Goal: Task Accomplishment & Management: Use online tool/utility

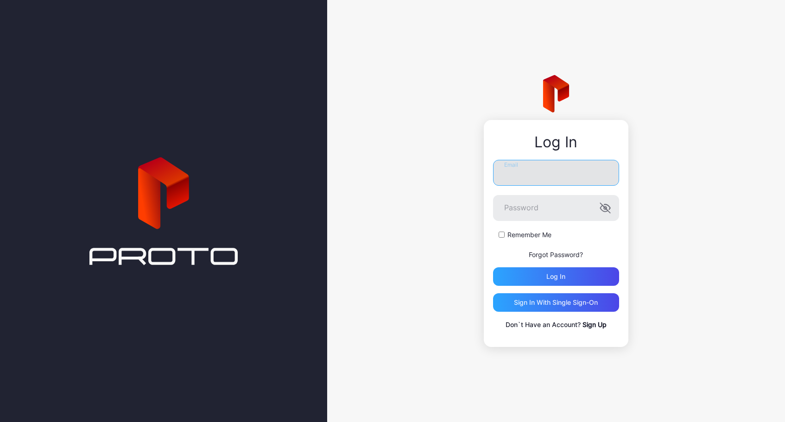
click at [581, 178] on input "Email" at bounding box center [556, 173] width 126 height 26
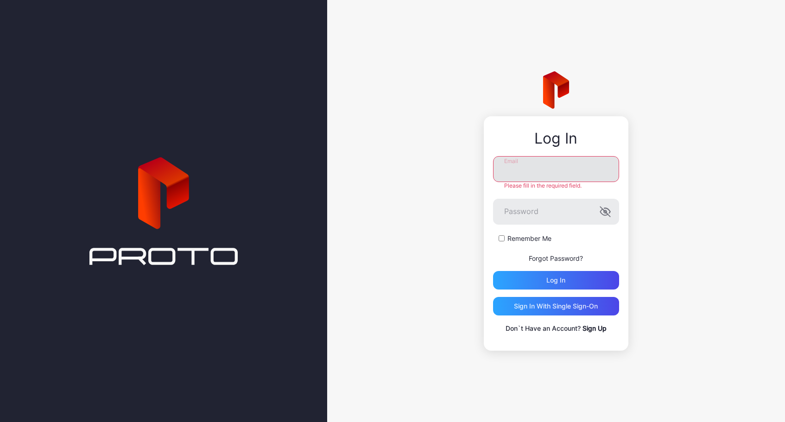
type input "**********"
click at [560, 278] on div "Log in" at bounding box center [555, 280] width 19 height 7
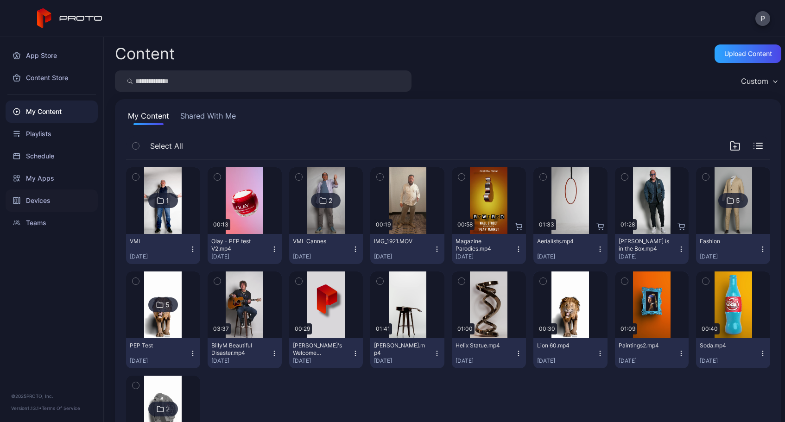
click at [45, 201] on div "Devices" at bounding box center [52, 200] width 92 height 22
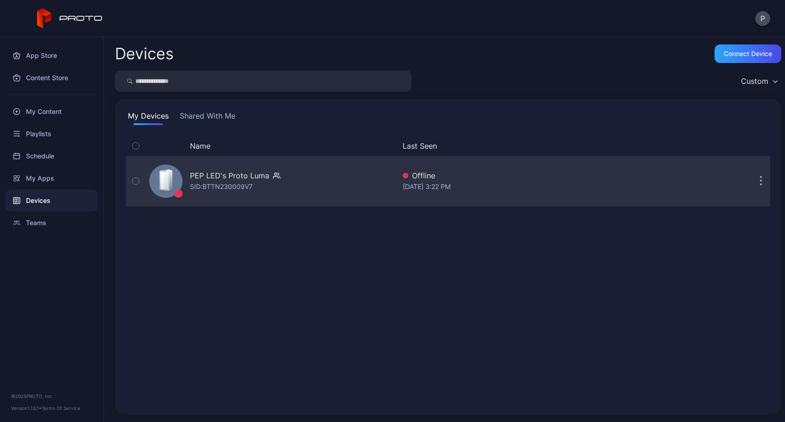
click at [136, 182] on icon "button" at bounding box center [135, 181] width 6 height 10
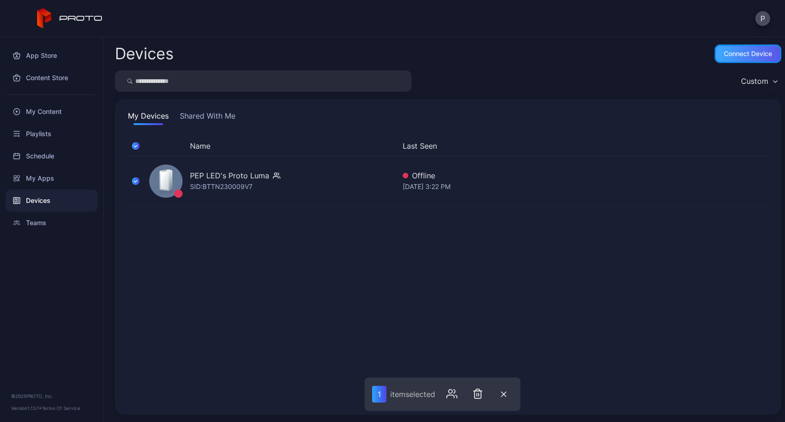
click at [741, 55] on div "Connect device" at bounding box center [748, 53] width 48 height 7
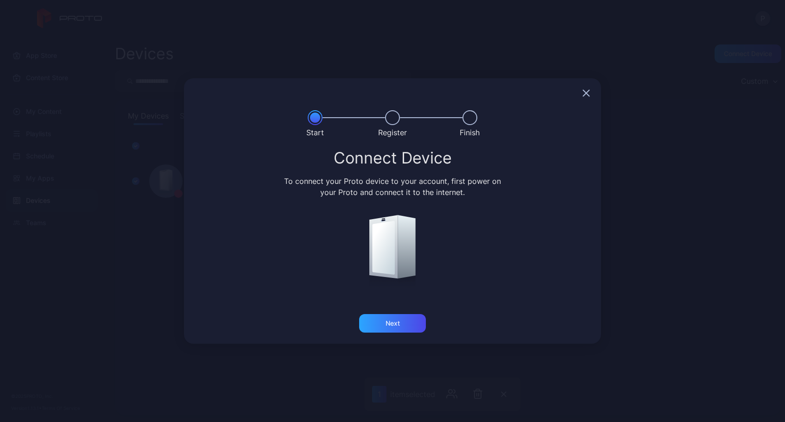
click at [586, 95] on icon "button" at bounding box center [585, 92] width 7 height 7
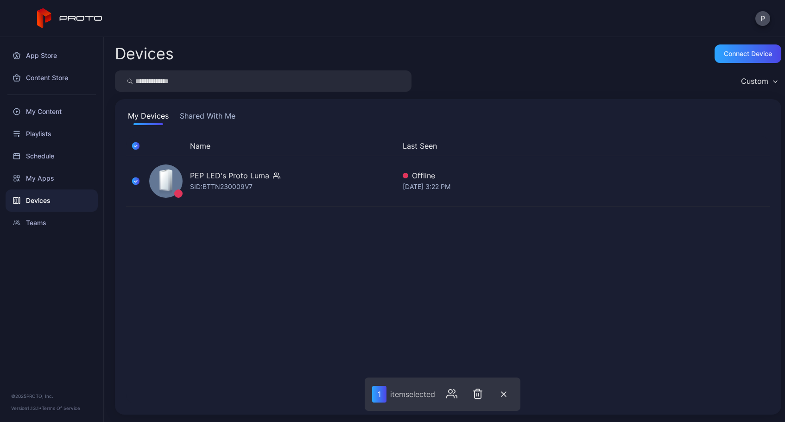
click at [599, 245] on div "Name Last Seen PEP LED's Proto [PERSON_NAME]: BTTN230009V7 Offline [DATE] 3:22 …" at bounding box center [448, 269] width 644 height 267
